Goal: Communication & Community: Answer question/provide support

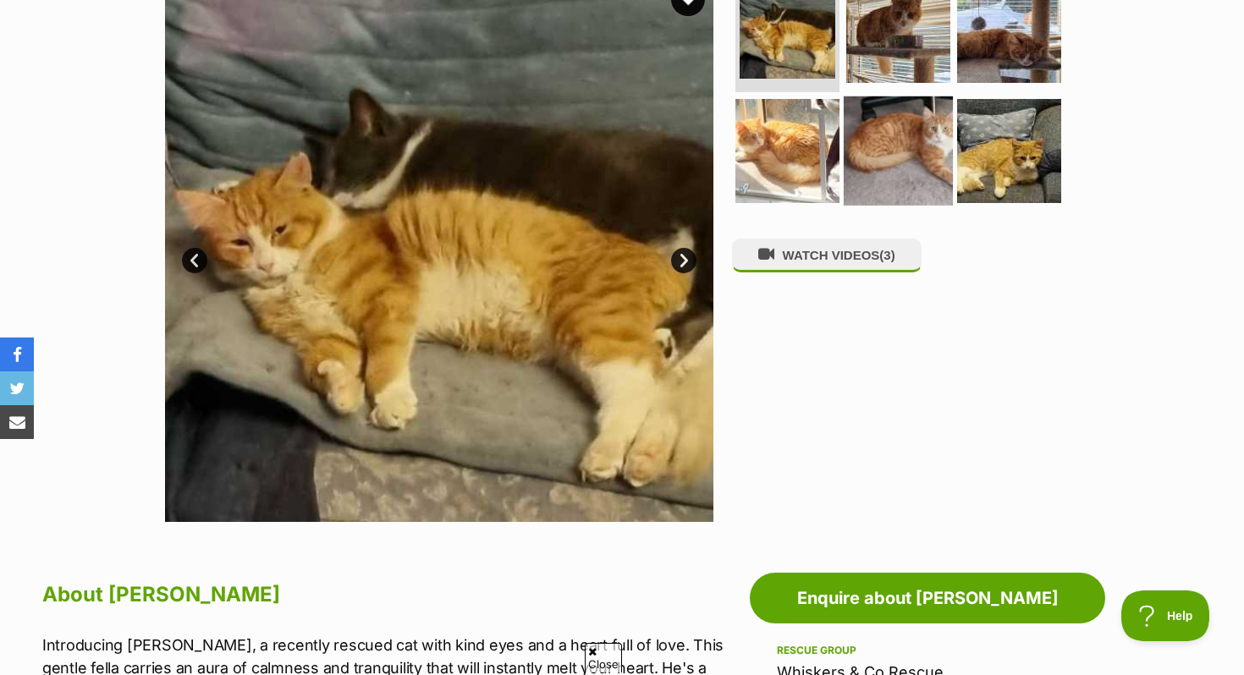
click at [896, 140] on img at bounding box center [897, 150] width 109 height 109
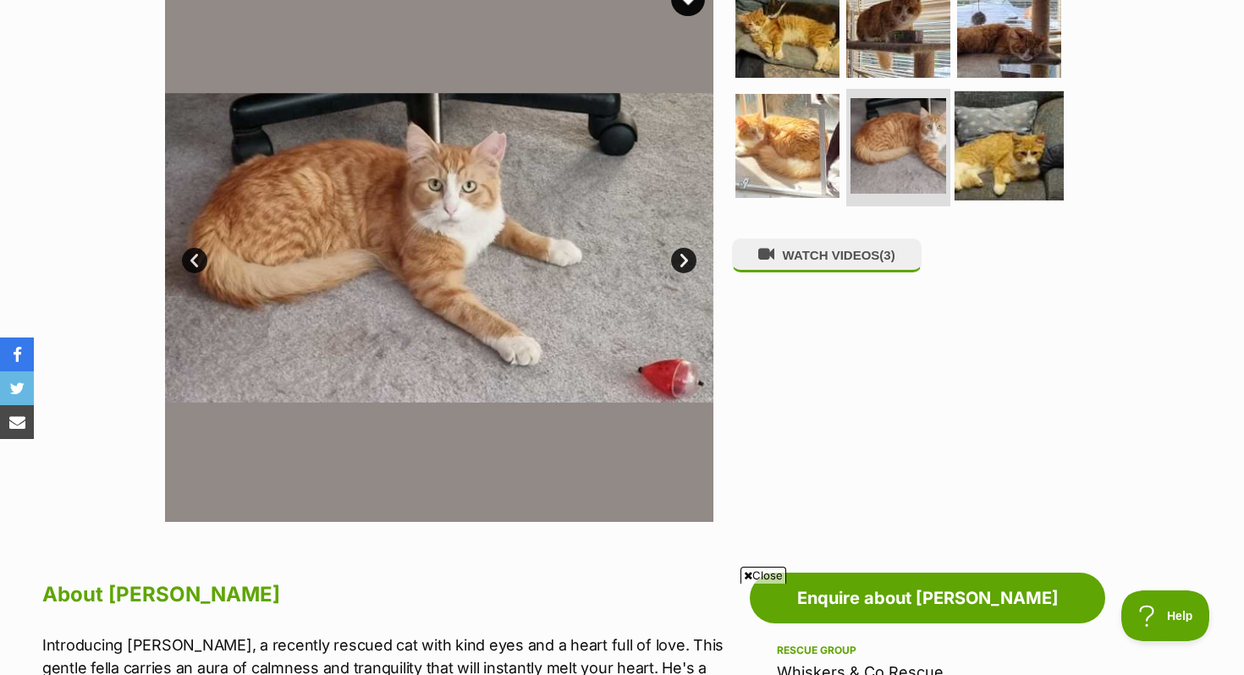
click at [1003, 156] on img at bounding box center [1008, 145] width 109 height 109
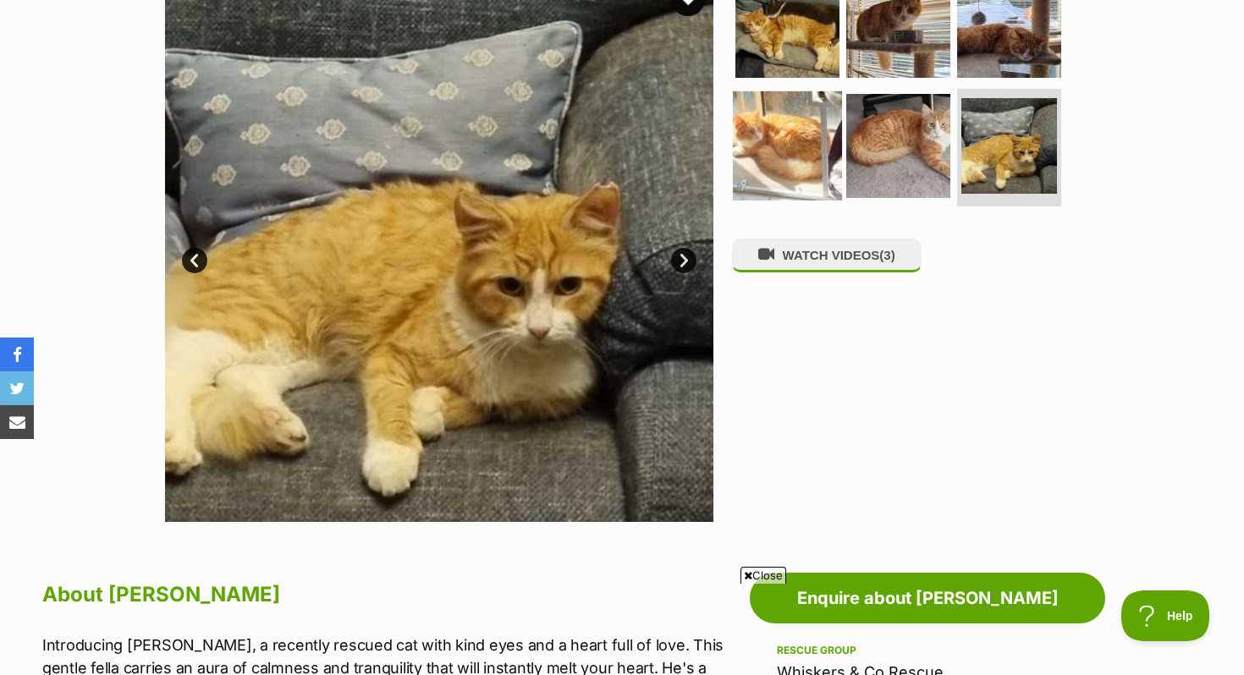
click at [830, 153] on img at bounding box center [787, 145] width 109 height 109
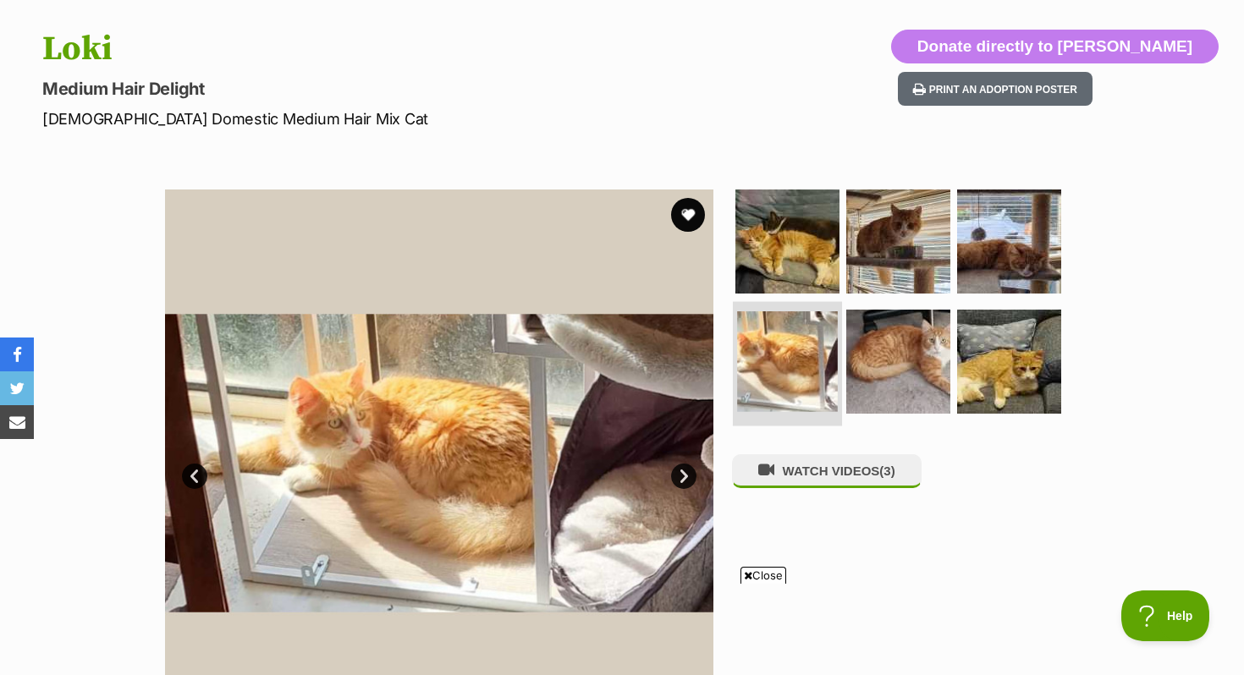
scroll to position [162, 0]
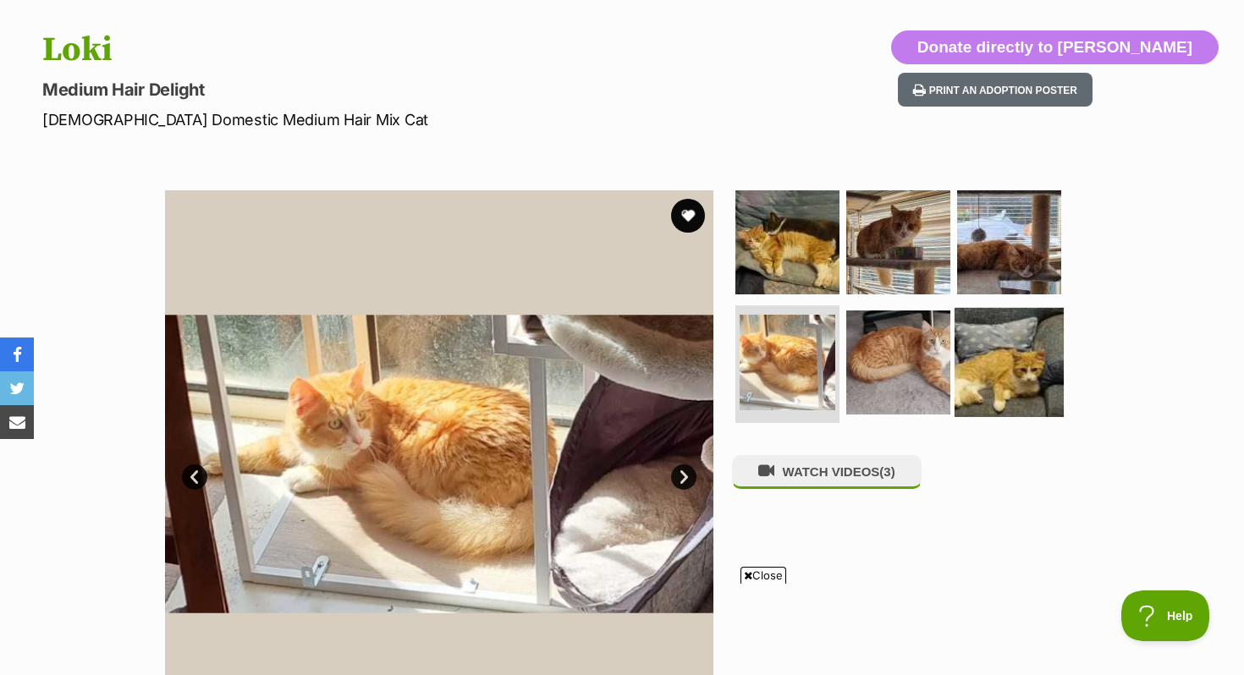
click at [991, 357] on img at bounding box center [1008, 361] width 109 height 109
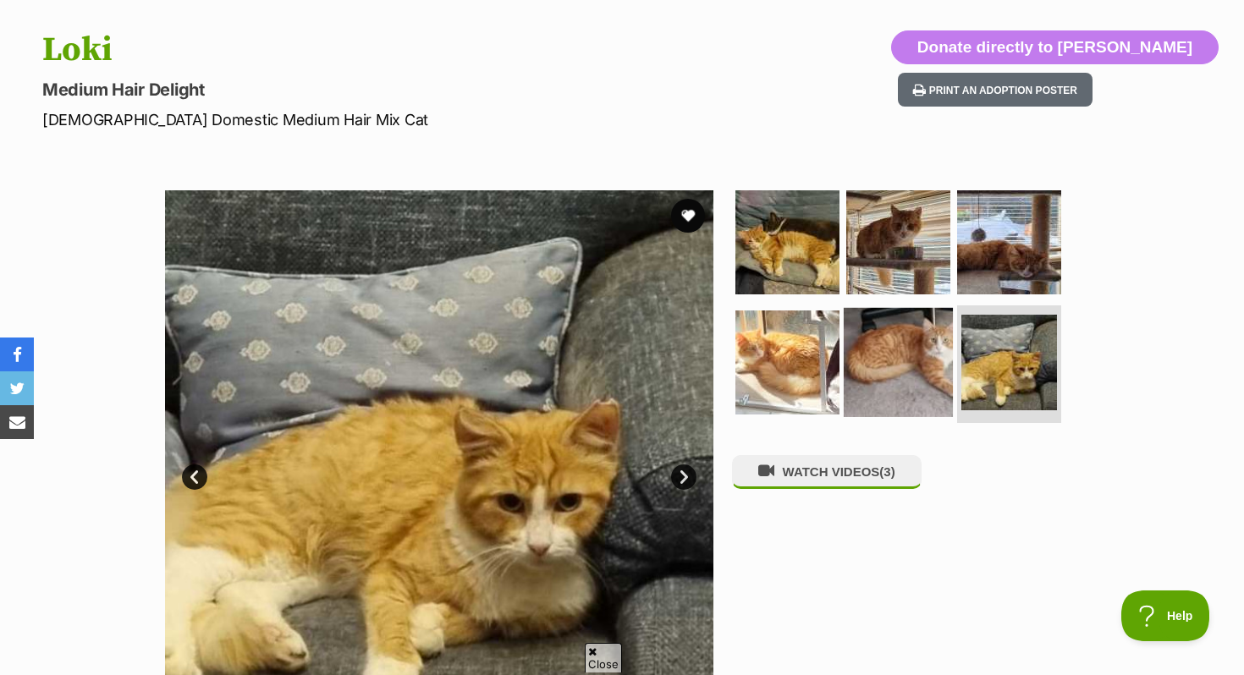
scroll to position [0, 0]
click at [937, 360] on img at bounding box center [897, 361] width 109 height 109
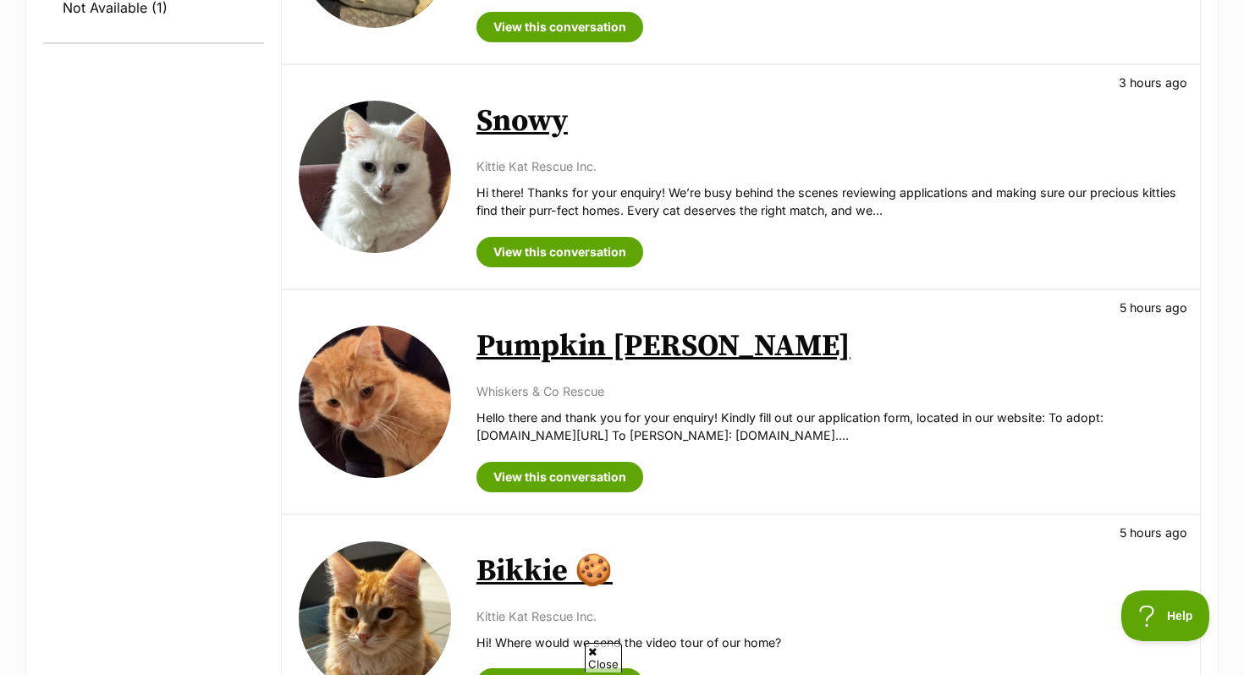
click at [512, 580] on link "Bikkie 🍪" at bounding box center [544, 571] width 136 height 38
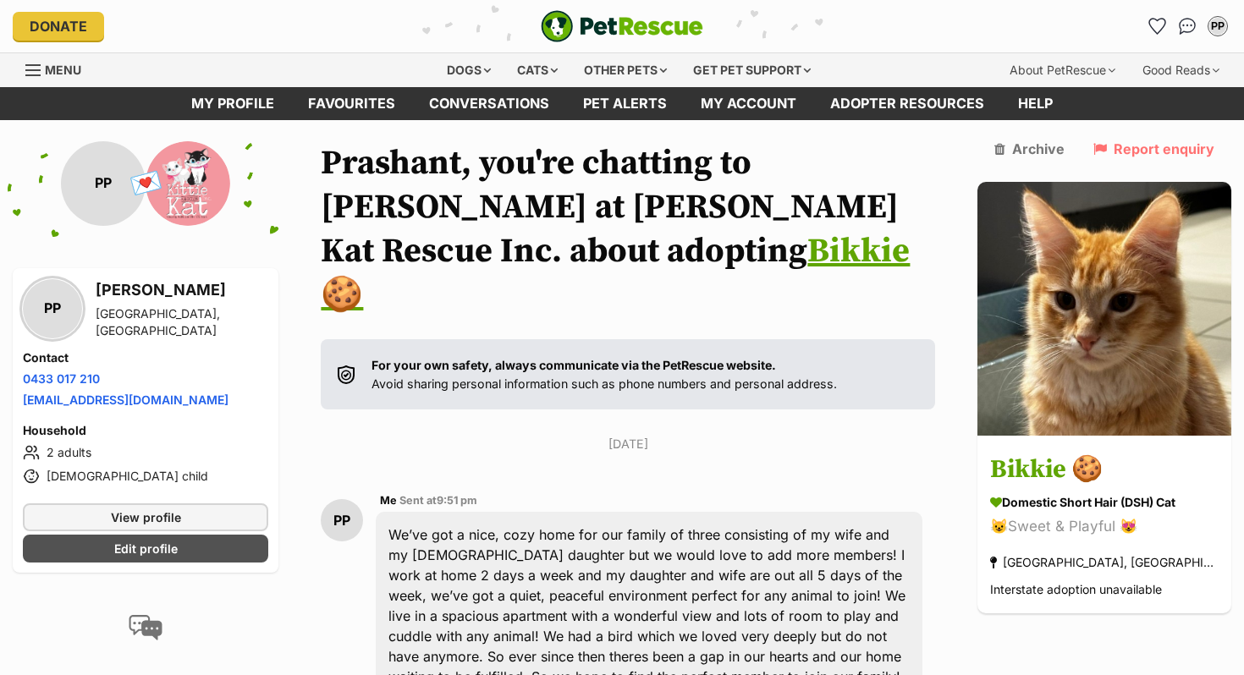
click at [1170, 354] on img at bounding box center [1104, 309] width 254 height 254
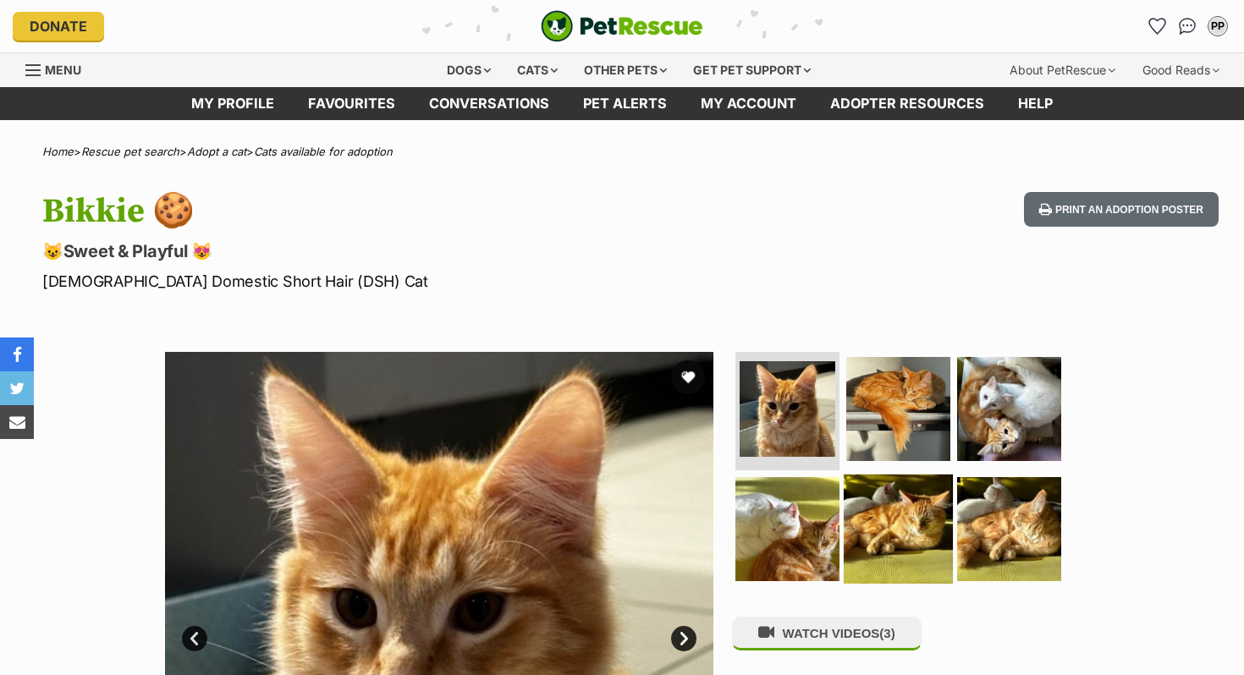
click at [914, 484] on img at bounding box center [897, 528] width 109 height 109
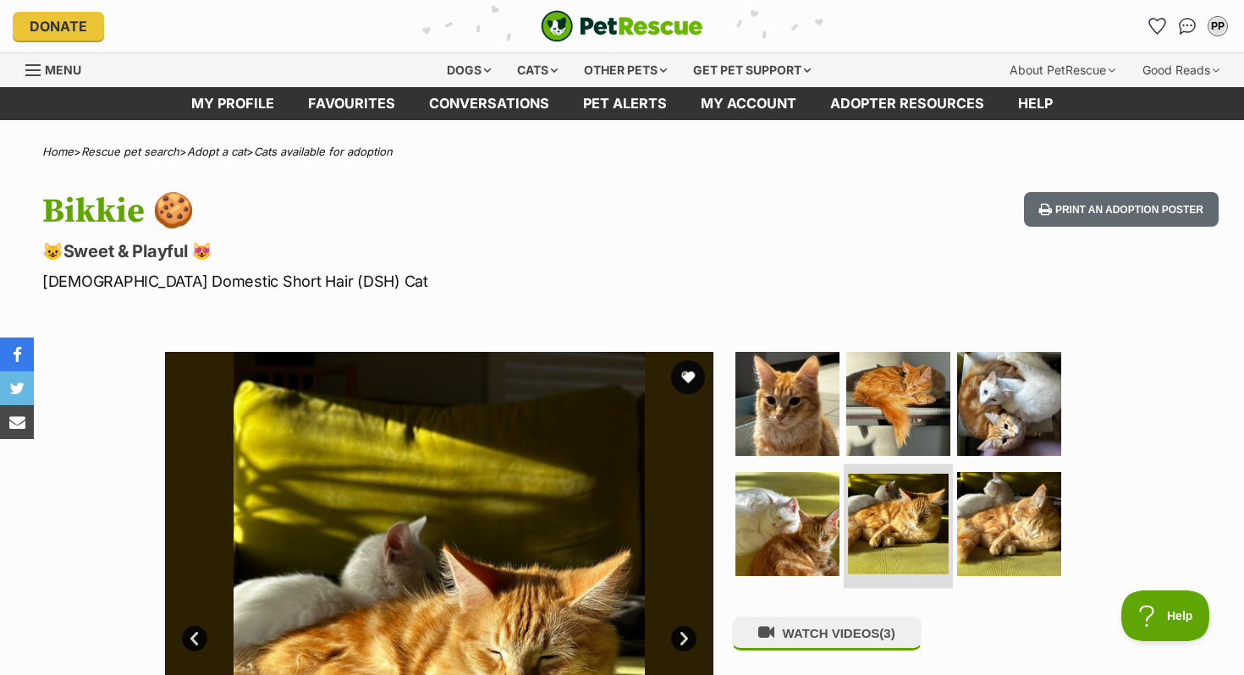
click at [888, 530] on img at bounding box center [898, 524] width 101 height 101
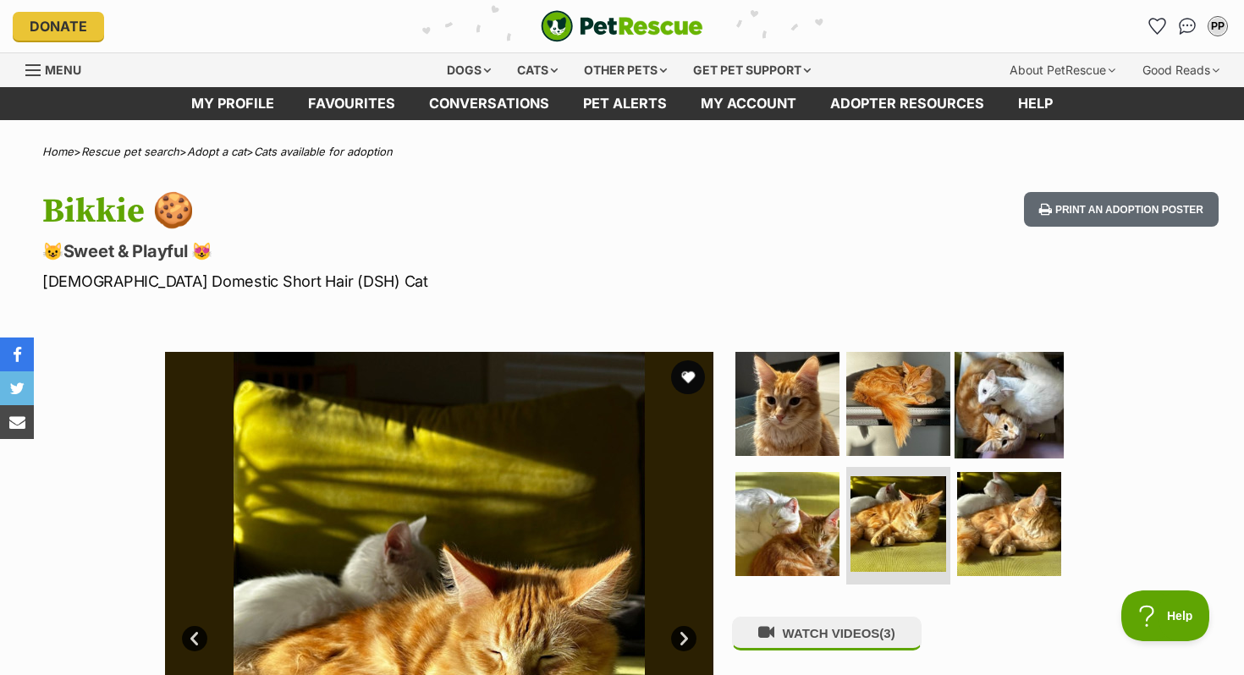
click at [985, 434] on img at bounding box center [1008, 403] width 109 height 109
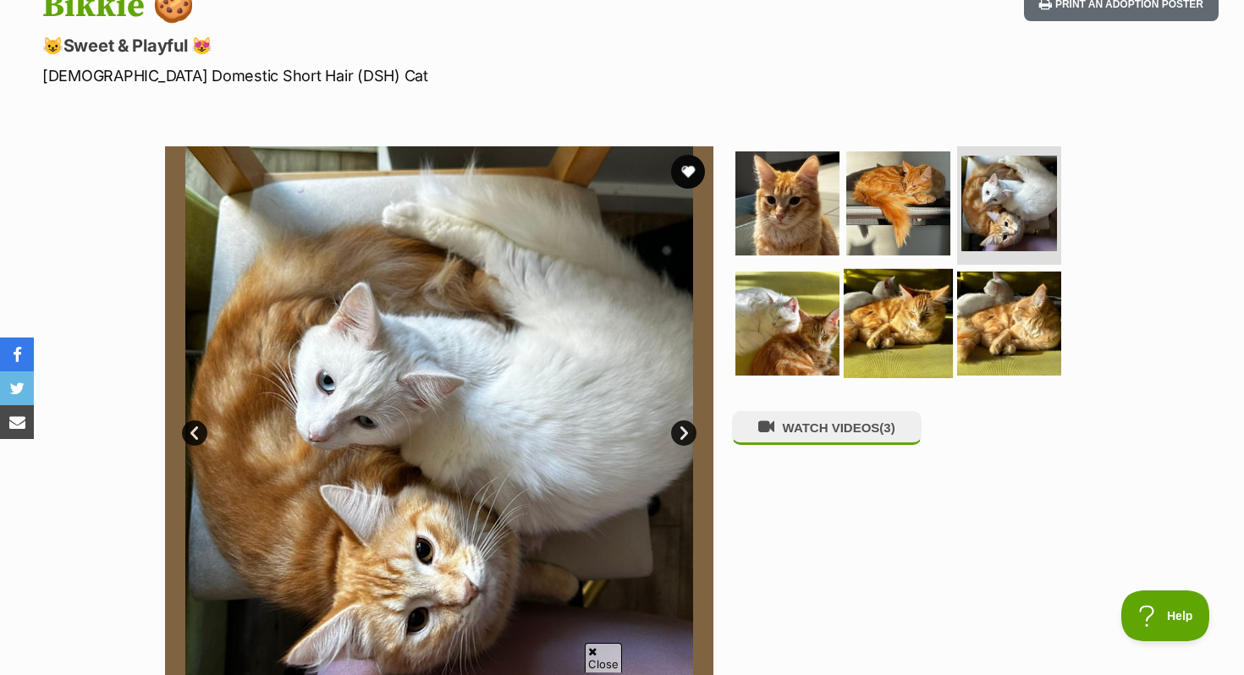
click at [938, 299] on img at bounding box center [897, 322] width 109 height 109
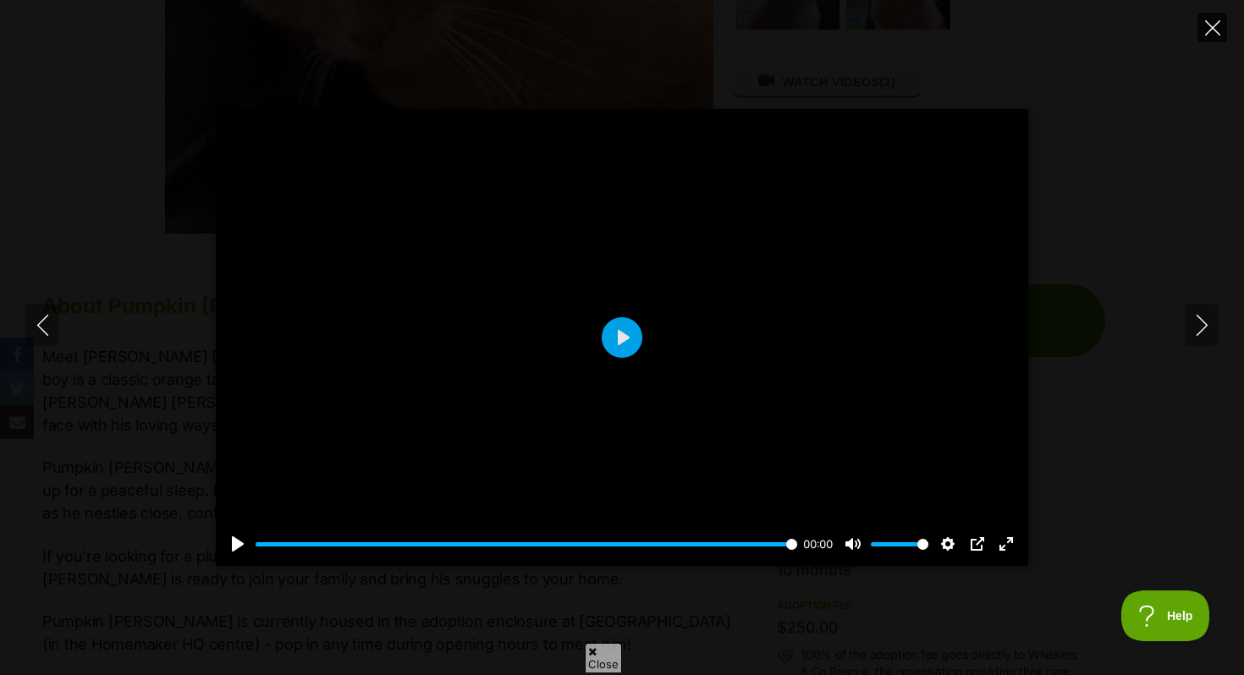
click at [1199, 40] on button "Close" at bounding box center [1212, 28] width 30 height 30
